Goal: Participate in discussion

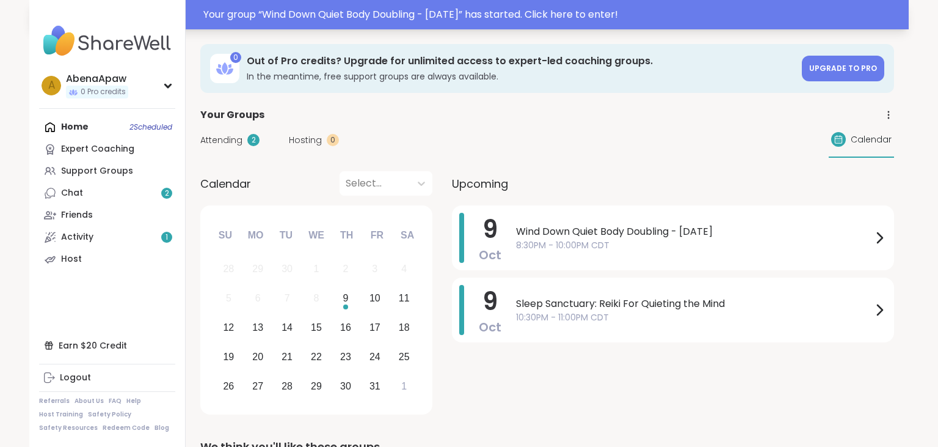
click at [362, 21] on div "Your group “ Wind Down Quiet Body Doubling - [DATE] ” has started. Click here t…" at bounding box center [552, 14] width 698 height 15
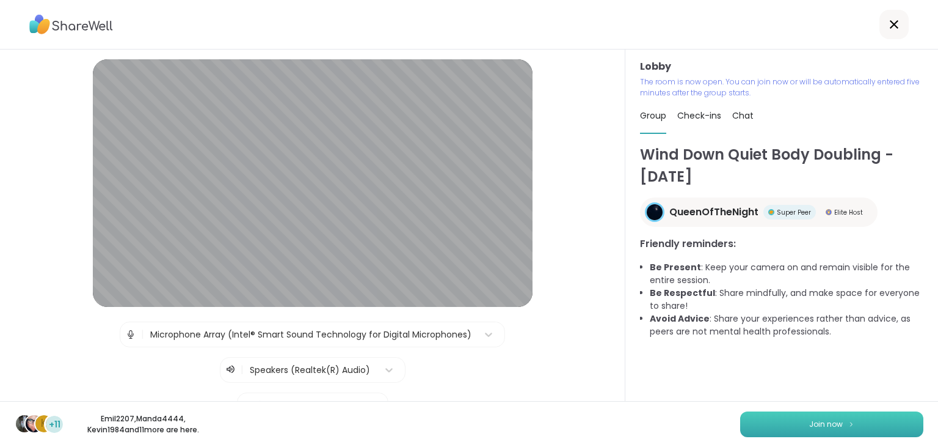
click at [791, 433] on button "Join now" at bounding box center [831, 424] width 183 height 26
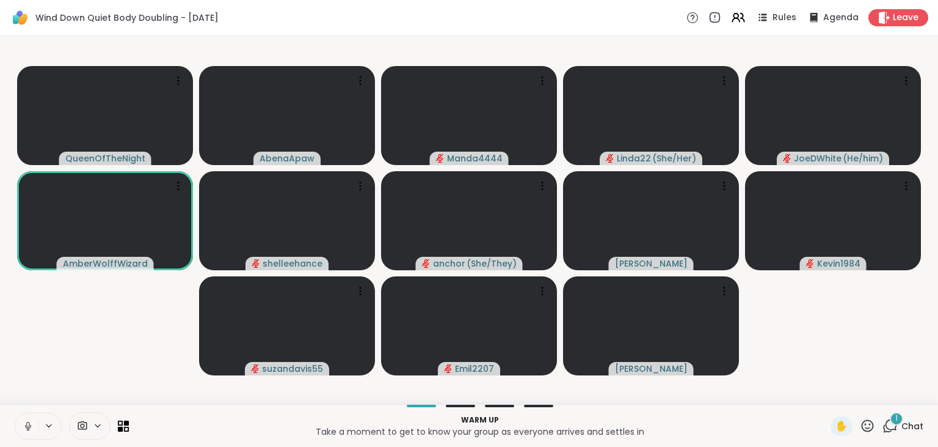
click at [28, 423] on icon at bounding box center [28, 425] width 11 height 11
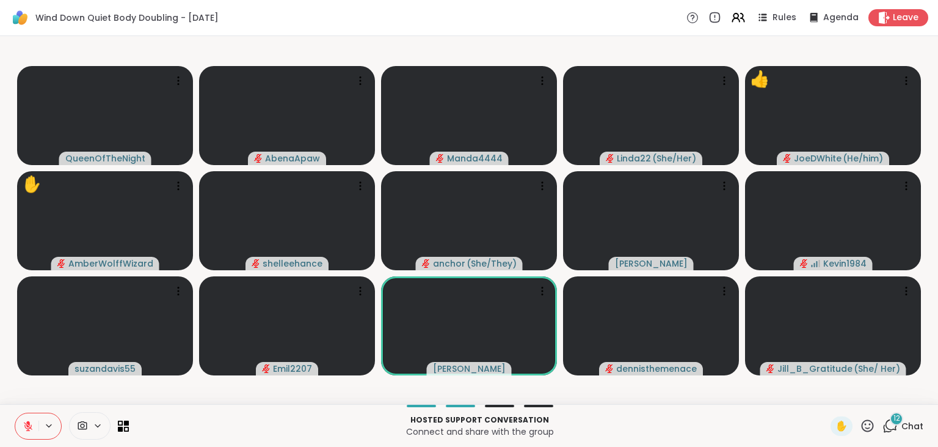
click at [874, 429] on icon at bounding box center [868, 425] width 12 height 12
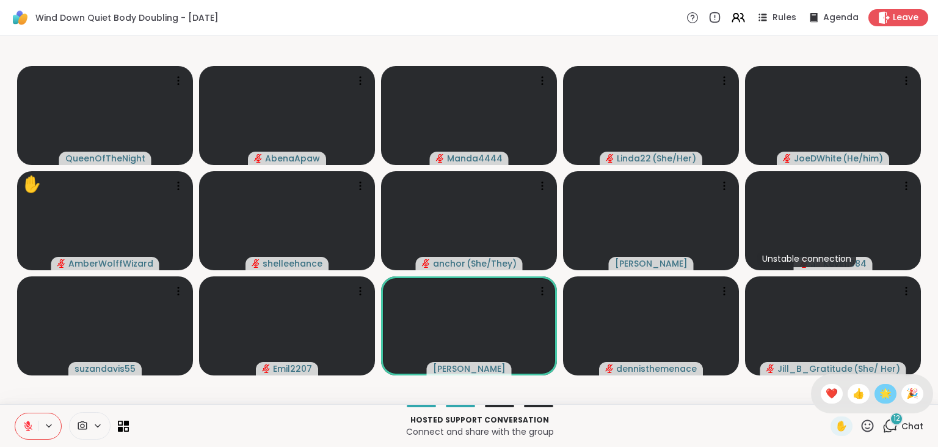
click at [880, 390] on span "🌟" at bounding box center [886, 393] width 12 height 15
